Goal: Task Accomplishment & Management: Use online tool/utility

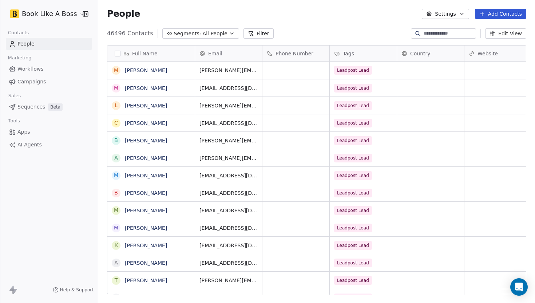
scroll to position [266, 436]
click at [484, 16] on icon at bounding box center [482, 14] width 6 height 6
click at [485, 41] on span "Import from CSV" at bounding box center [498, 41] width 42 height 8
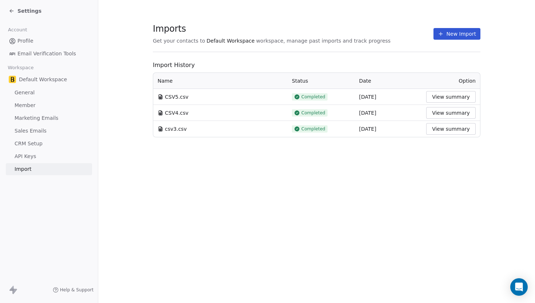
click at [471, 38] on button "New Import" at bounding box center [456, 34] width 47 height 12
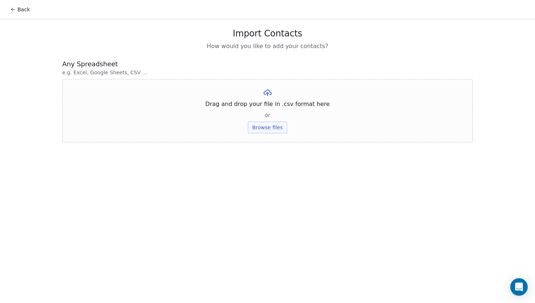
click at [274, 128] on button "Browse files" at bounding box center [267, 127] width 39 height 12
click at [277, 108] on button "Upload" at bounding box center [267, 107] width 27 height 12
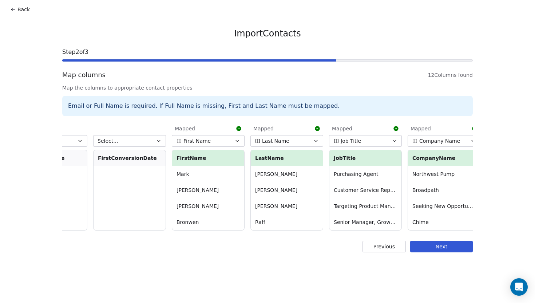
scroll to position [0, 284]
click at [397, 146] on button "Job Title" at bounding box center [364, 141] width 73 height 12
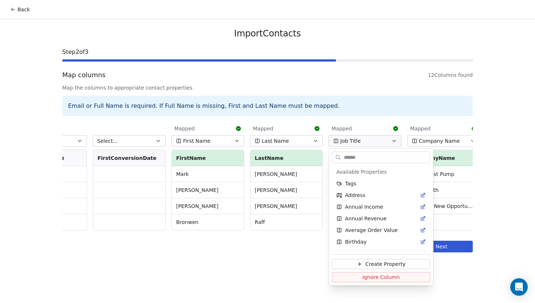
scroll to position [183, 0]
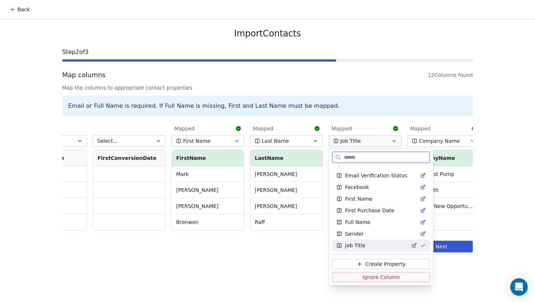
click at [383, 277] on span "Ignore Column" at bounding box center [380, 276] width 37 height 7
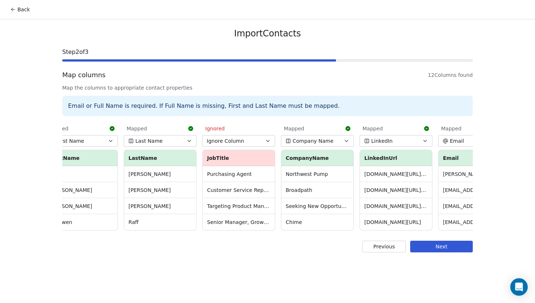
scroll to position [0, 513]
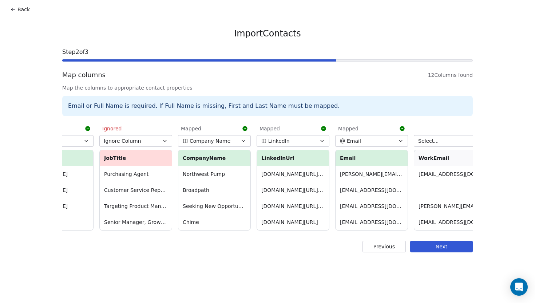
click at [292, 140] on button "LinkedIn" at bounding box center [292, 141] width 73 height 12
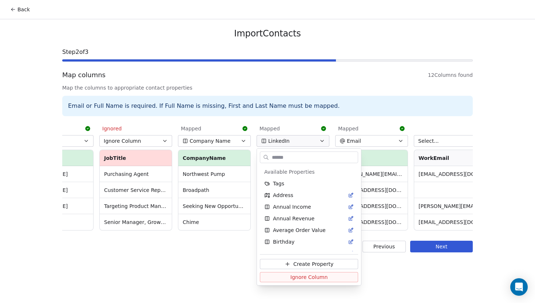
scroll to position [252, 0]
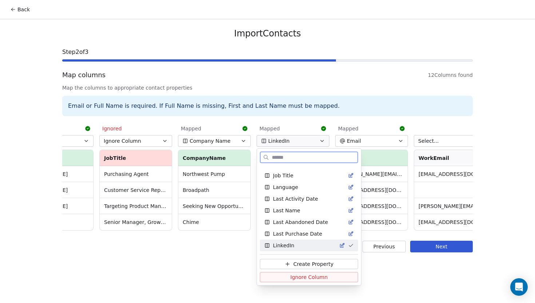
click at [291, 279] on span "Ignore Column" at bounding box center [308, 276] width 37 height 7
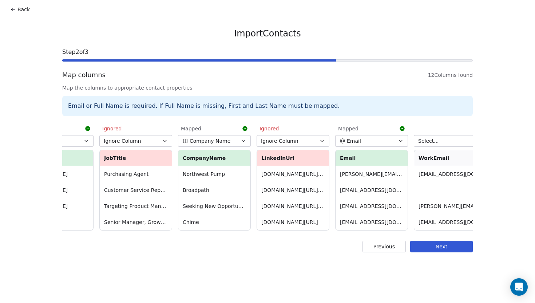
click at [448, 248] on button "Next" at bounding box center [441, 246] width 63 height 12
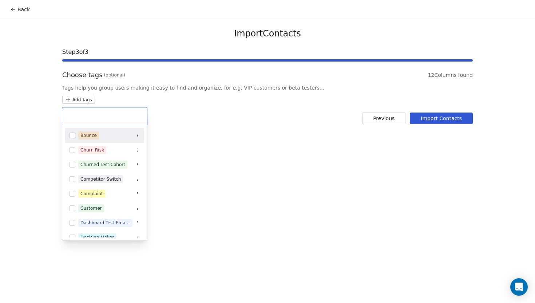
click at [77, 99] on html "Back Import Contacts Step 3 of 3 Choose tags (optional) 12 Columns found Tags h…" at bounding box center [267, 151] width 535 height 303
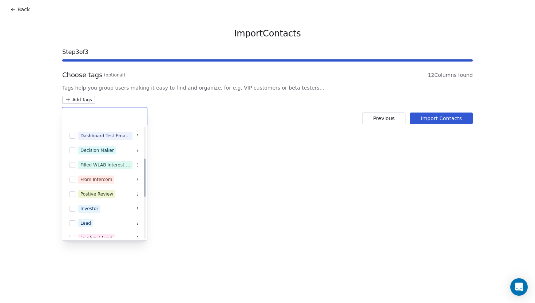
scroll to position [91, 0]
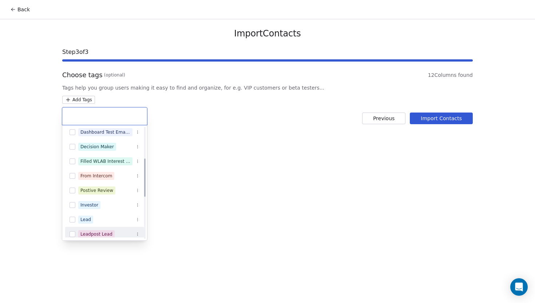
click at [75, 234] on button "Suggestions" at bounding box center [72, 234] width 6 height 6
click at [426, 115] on html "Back Import Contacts Step 3 of 3 Choose tags (optional) 12 Columns found Tags h…" at bounding box center [267, 151] width 535 height 303
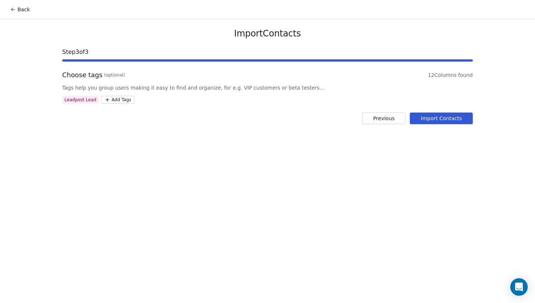
click at [426, 116] on button "Import Contacts" at bounding box center [440, 118] width 63 height 12
